Goal: Task Accomplishment & Management: Manage account settings

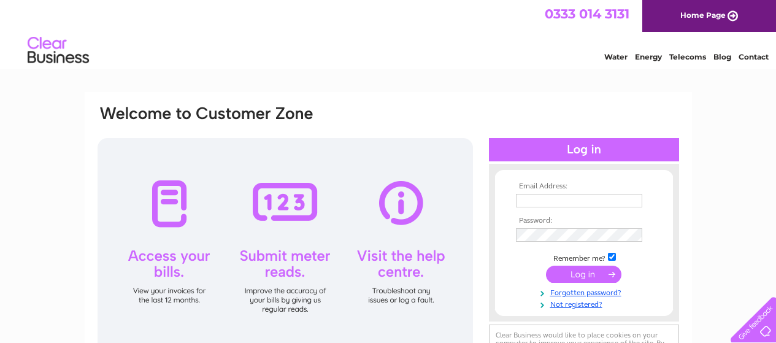
type input "[EMAIL_ADDRESS][DOMAIN_NAME]"
click at [581, 270] on input "submit" at bounding box center [583, 274] width 75 height 17
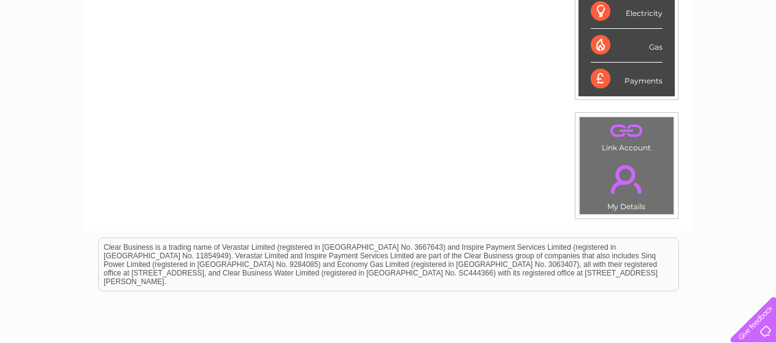
scroll to position [368, 0]
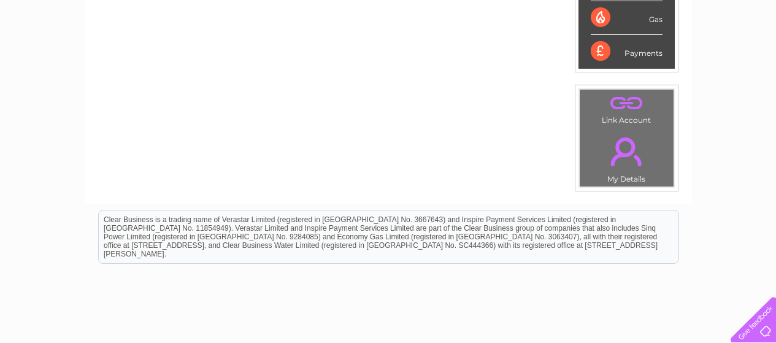
click at [623, 146] on link "." at bounding box center [627, 151] width 88 height 43
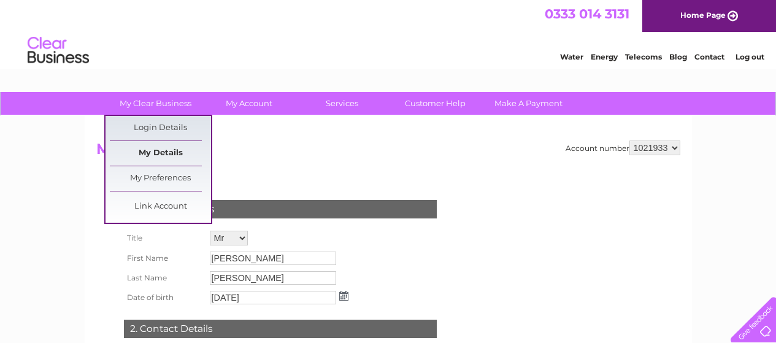
click at [158, 152] on link "My Details" at bounding box center [160, 153] width 101 height 25
click at [159, 203] on link "Link Account" at bounding box center [160, 206] width 101 height 25
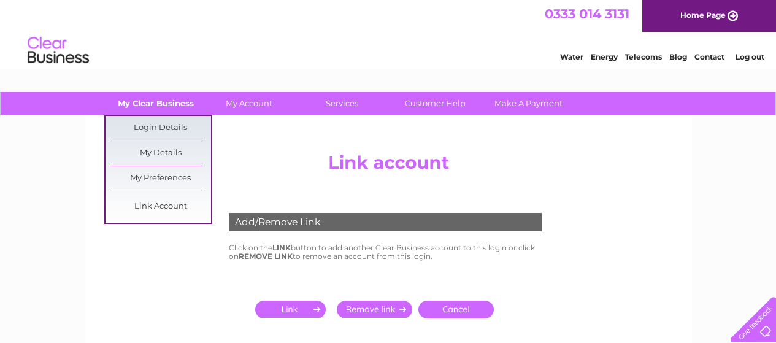
click at [151, 110] on link "My Clear Business" at bounding box center [155, 103] width 101 height 23
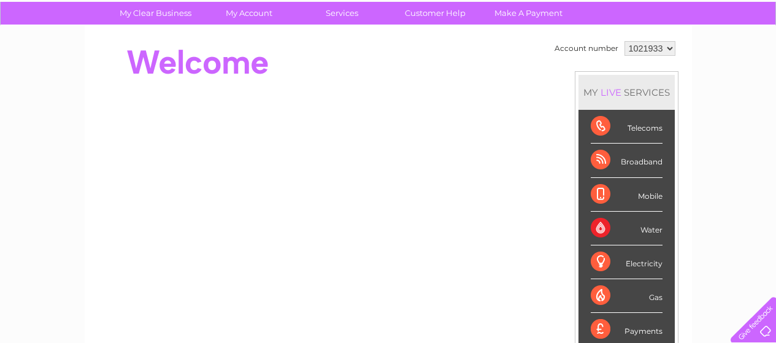
scroll to position [123, 0]
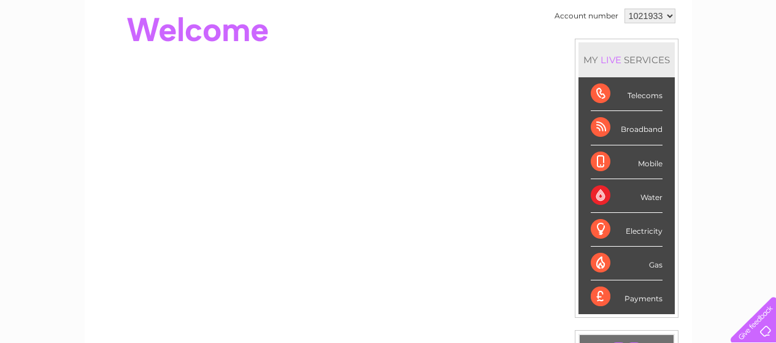
click at [600, 131] on div "Broadband" at bounding box center [627, 128] width 72 height 34
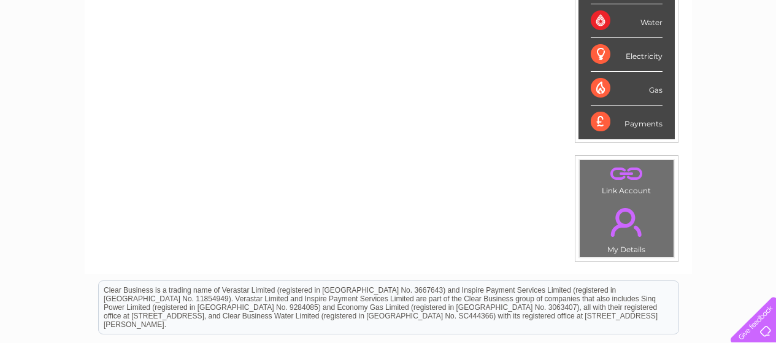
scroll to position [307, 0]
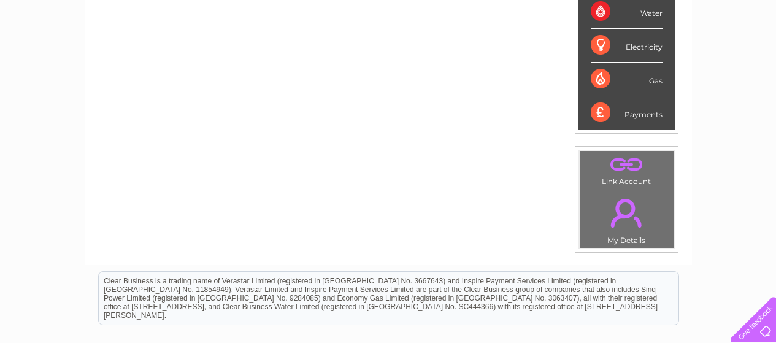
click at [627, 213] on link "." at bounding box center [627, 212] width 88 height 43
